Goal: Answer question/provide support

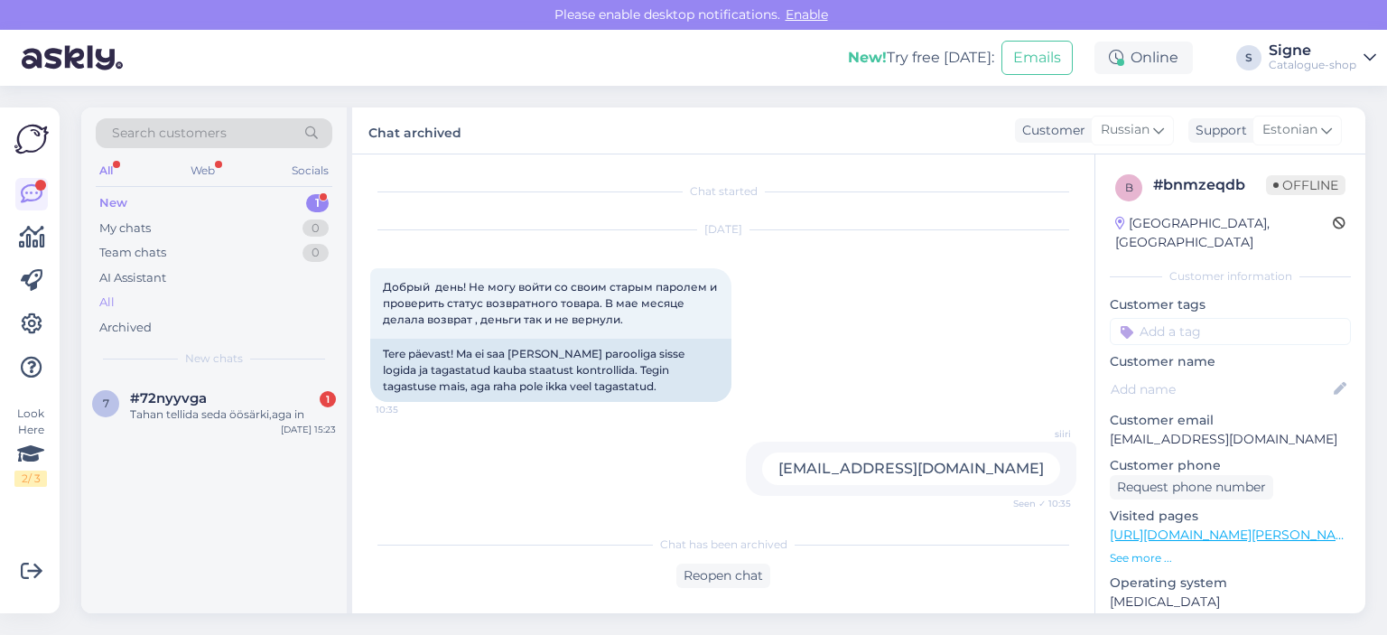
scroll to position [807, 0]
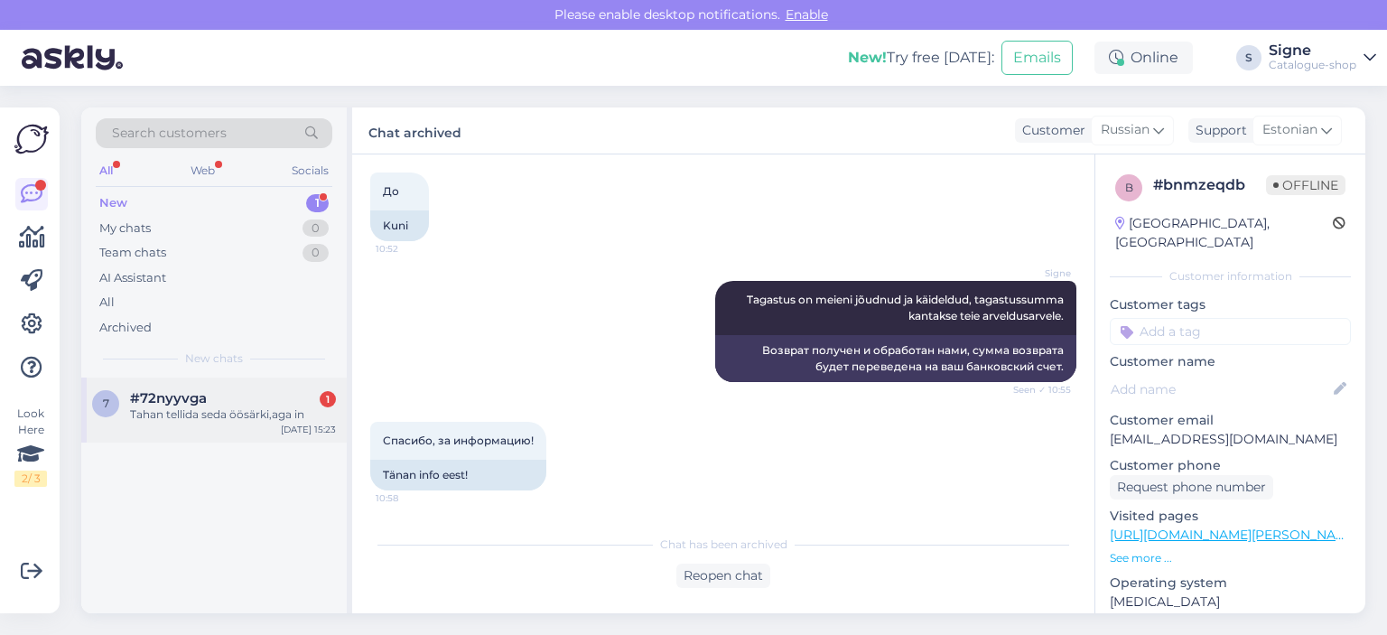
drag, startPoint x: 220, startPoint y: 397, endPoint x: 242, endPoint y: 385, distance: 25.1
click at [225, 393] on div "#72nyyvga 1" at bounding box center [233, 398] width 206 height 16
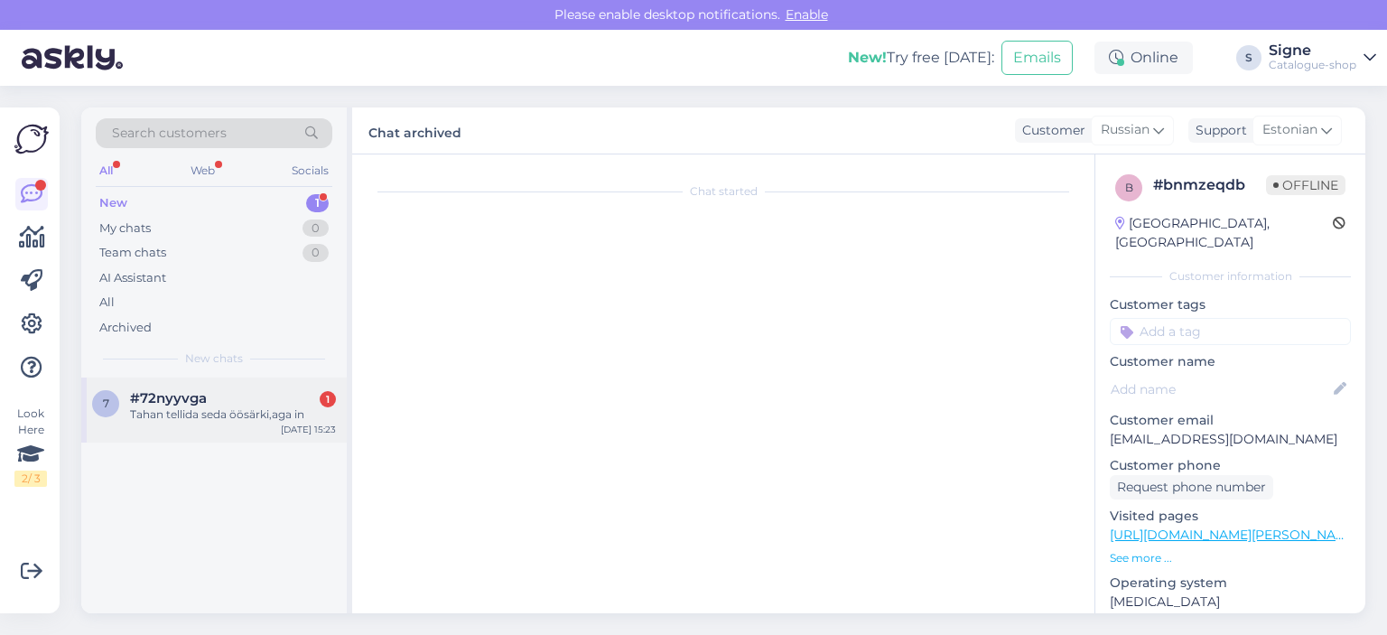
scroll to position [0, 0]
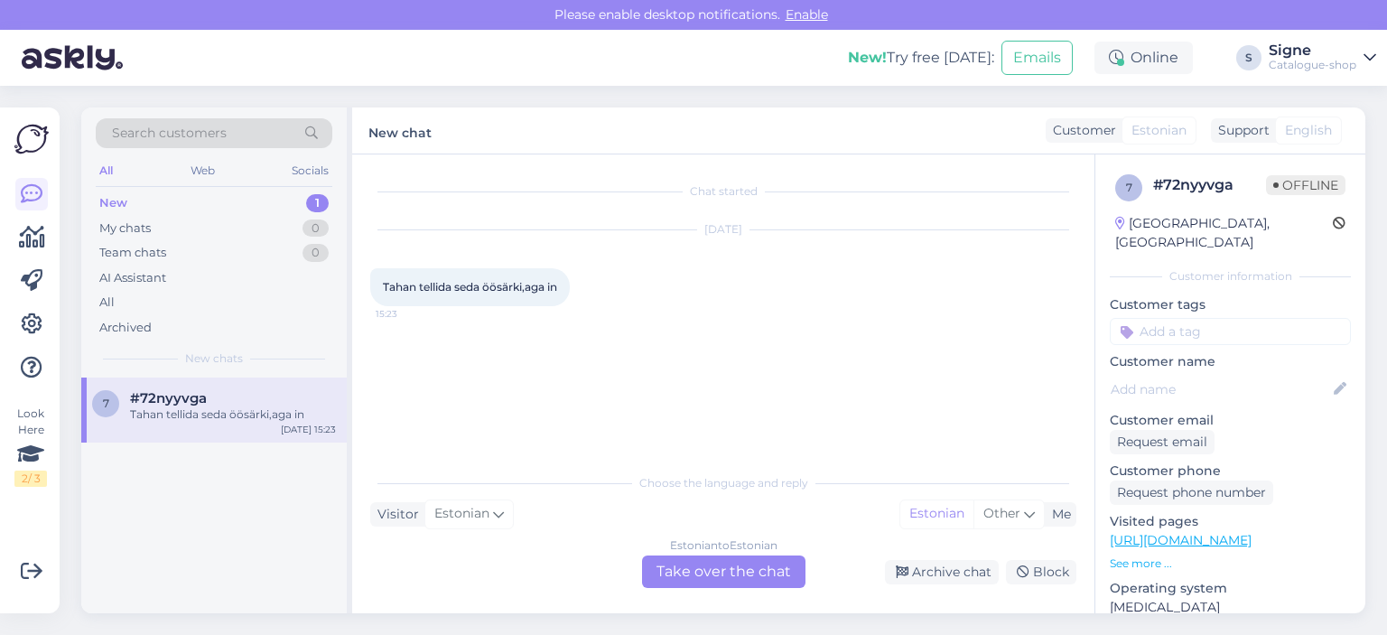
click at [703, 565] on div "Estonian to Estonian Take over the chat" at bounding box center [723, 571] width 163 height 33
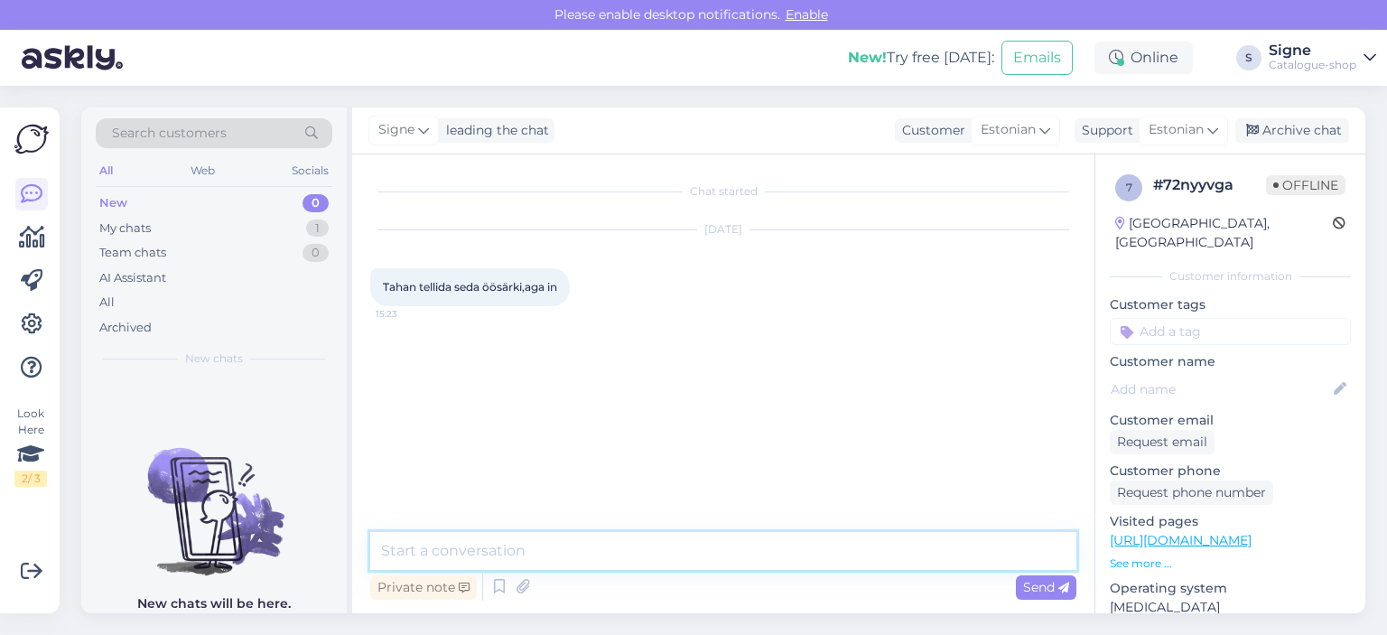
click at [411, 548] on textarea at bounding box center [723, 551] width 706 height 38
type textarea "Palume küsimuse täpsustust."
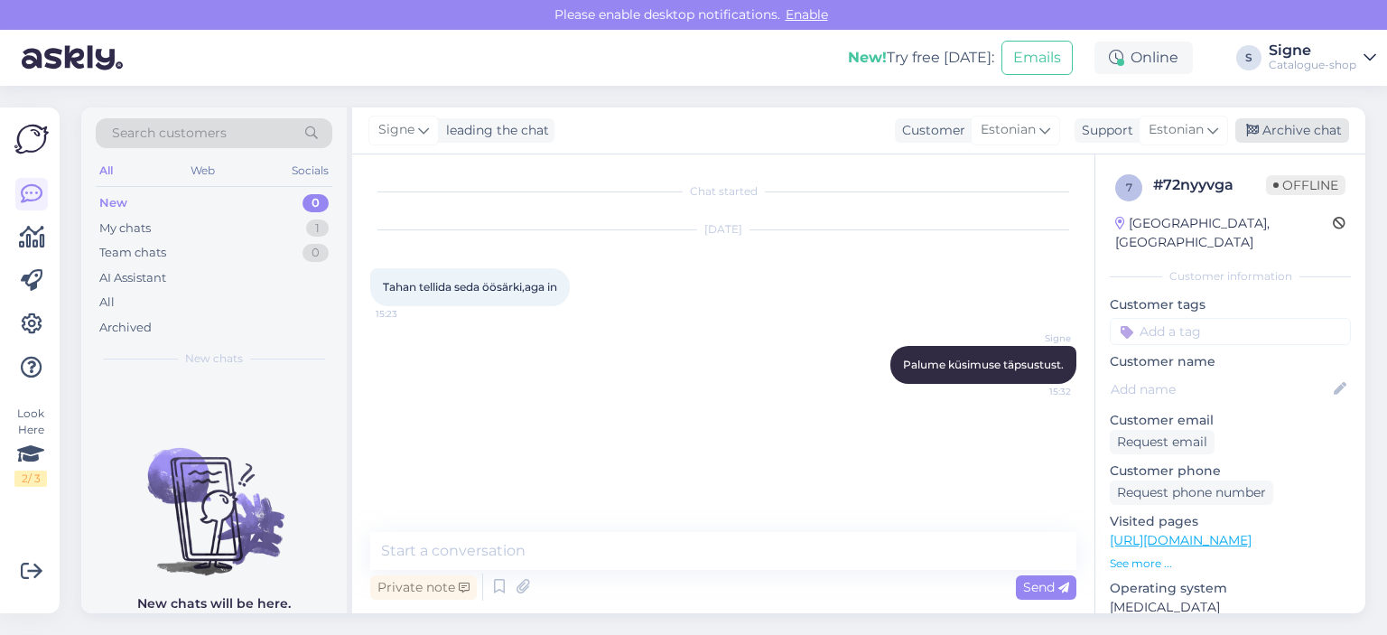
click at [1283, 122] on div "Archive chat" at bounding box center [1293, 130] width 114 height 24
